Goal: Transaction & Acquisition: Purchase product/service

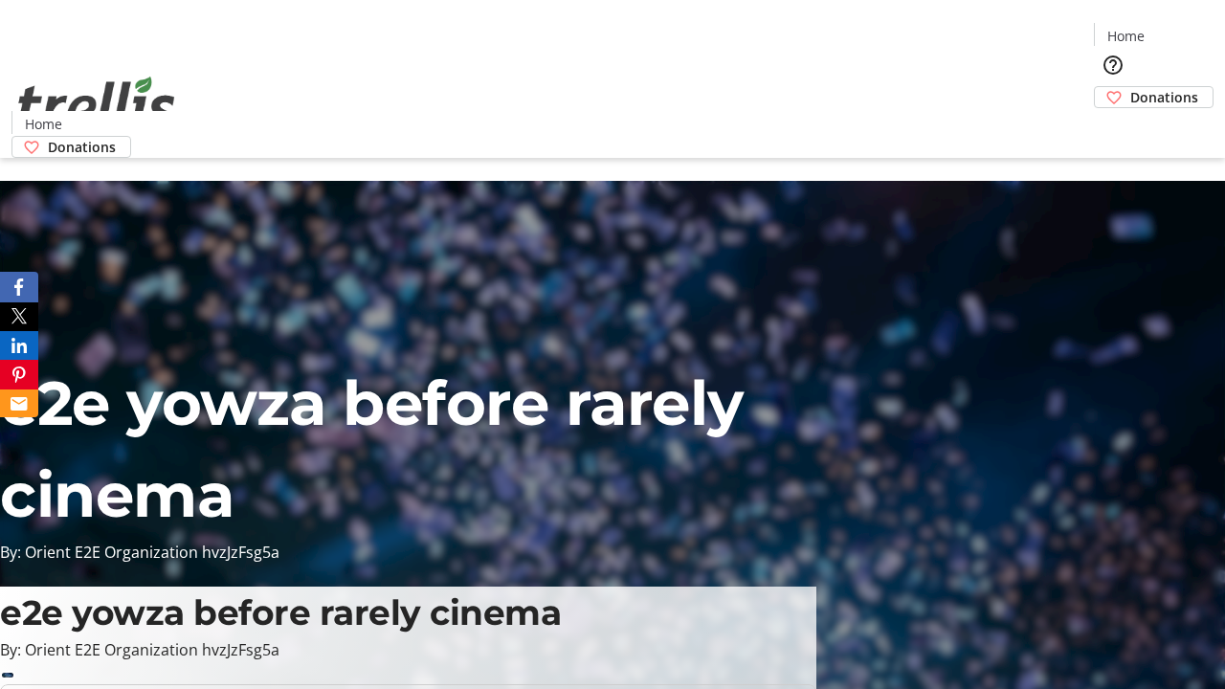
click at [1130, 87] on span "Donations" at bounding box center [1164, 97] width 68 height 20
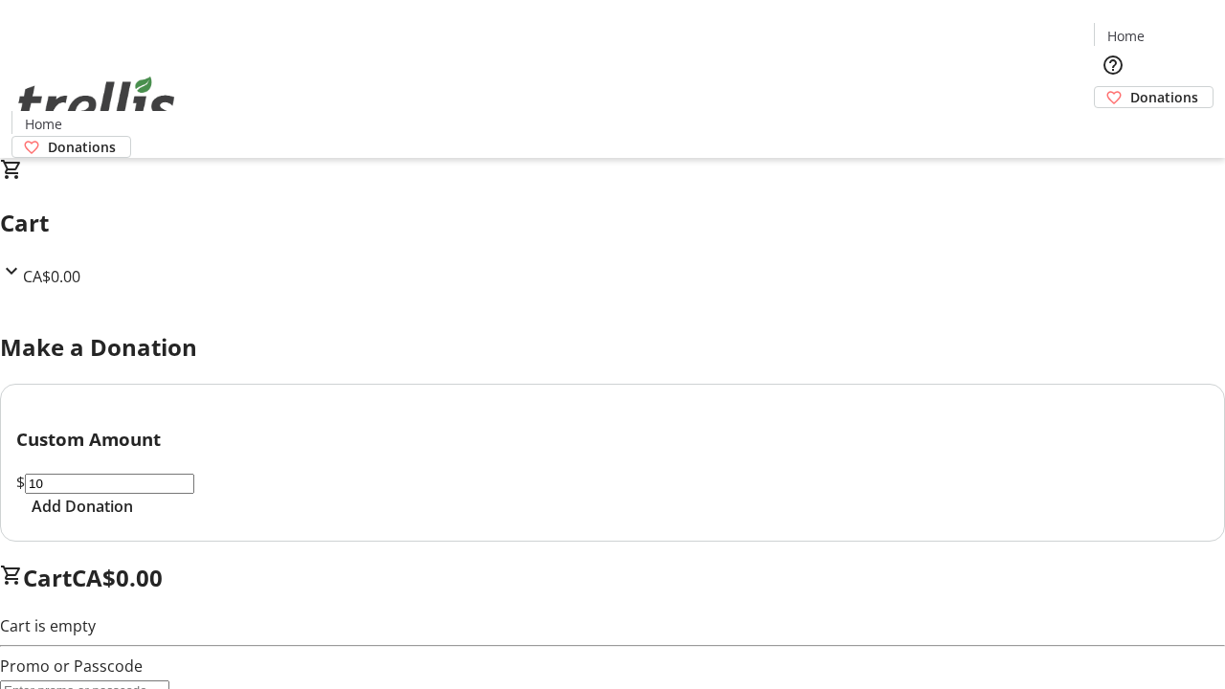
click at [133, 518] on span "Add Donation" at bounding box center [82, 506] width 101 height 23
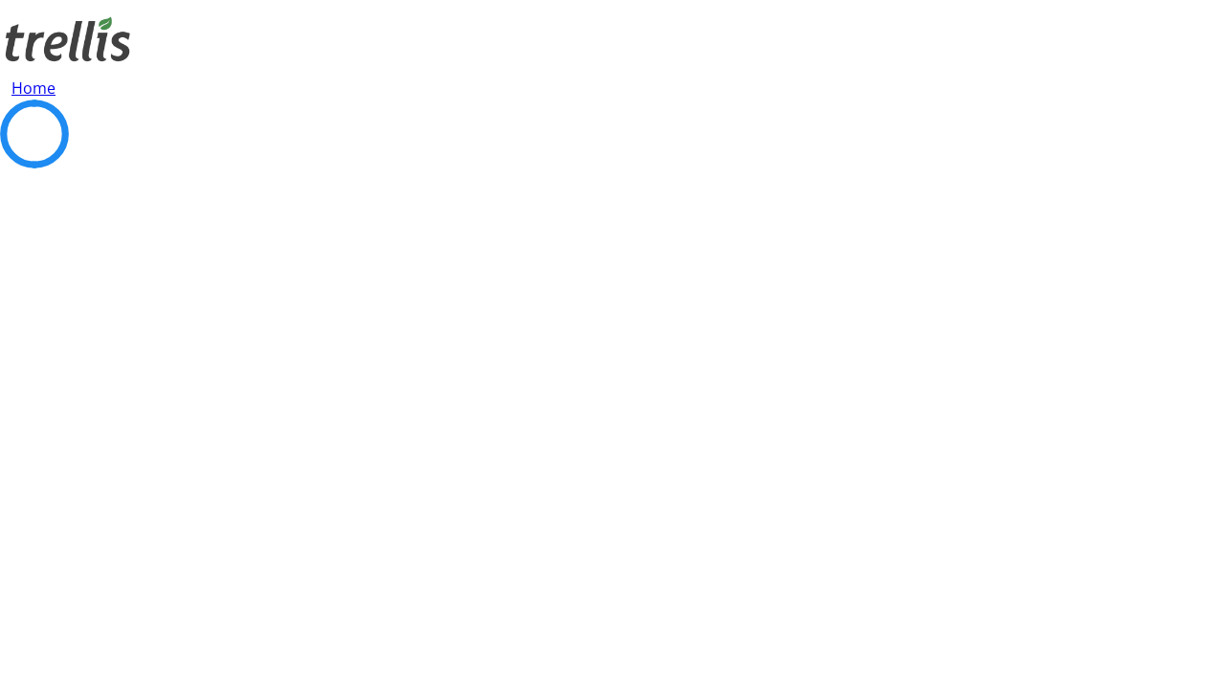
select select "CA"
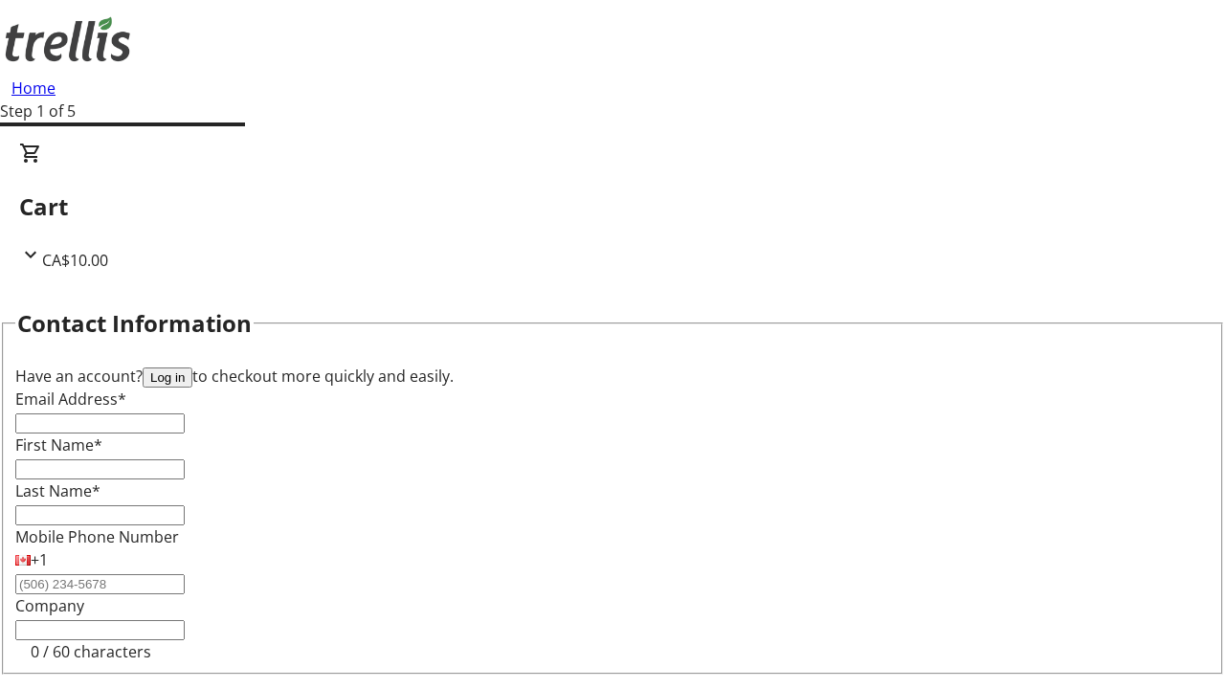
click at [192, 368] on button "Log in" at bounding box center [168, 378] width 50 height 20
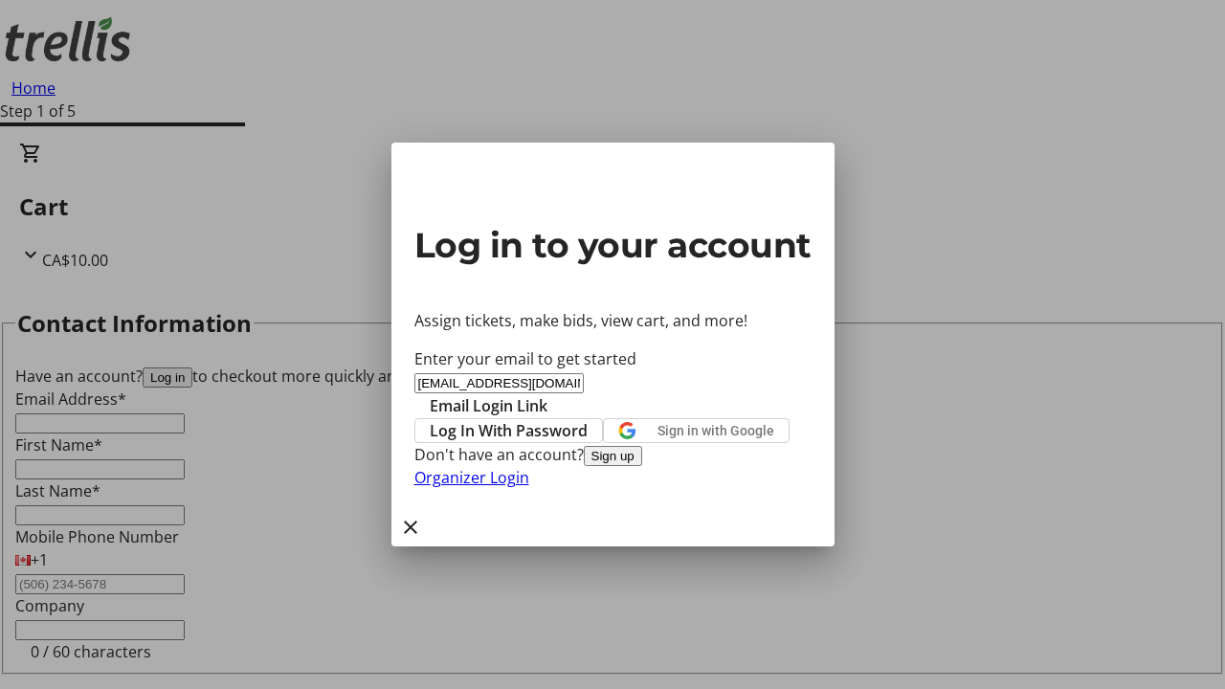
type input "[EMAIL_ADDRESS][DOMAIN_NAME]"
click at [548, 394] on span "Email Login Link" at bounding box center [489, 405] width 118 height 23
